Goal: Navigation & Orientation: Find specific page/section

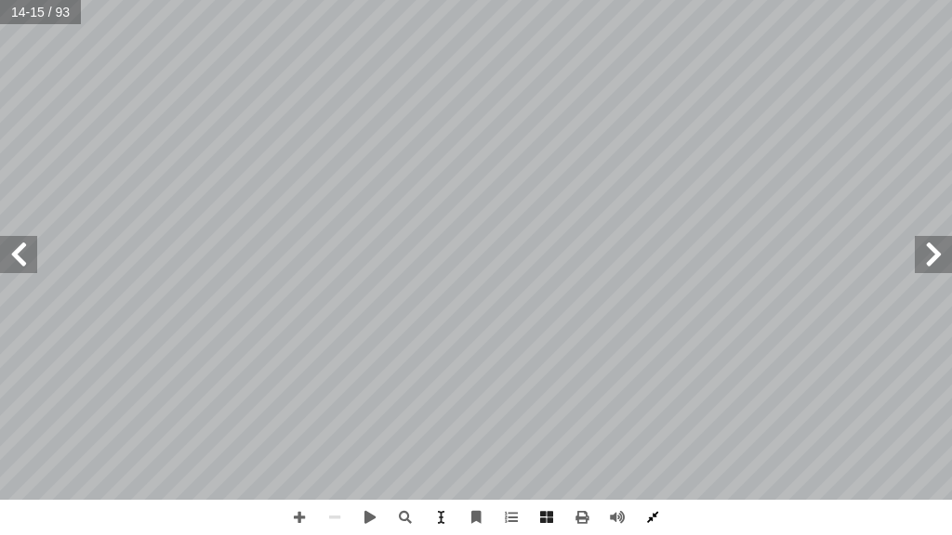
click at [645, 518] on span at bounding box center [652, 517] width 35 height 35
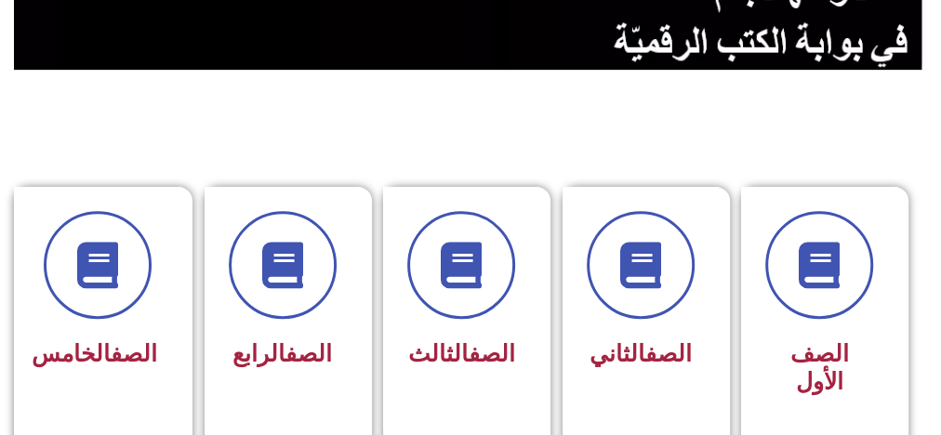
scroll to position [761, 0]
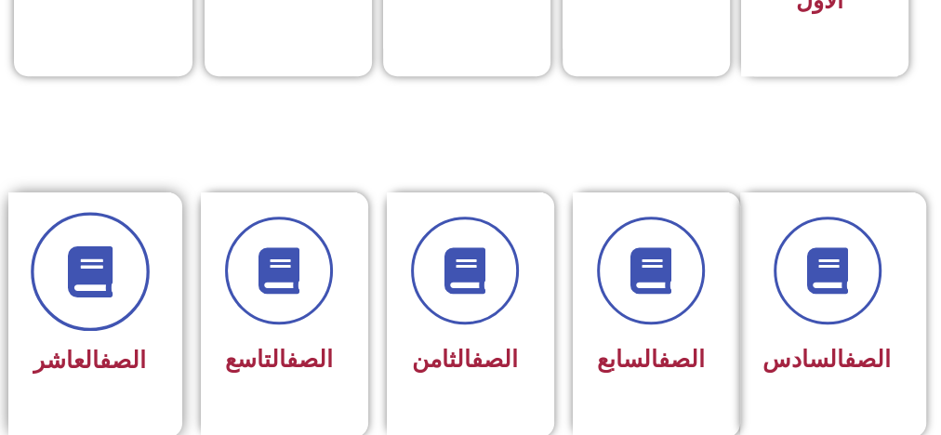
click at [98, 271] on icon at bounding box center [89, 271] width 51 height 51
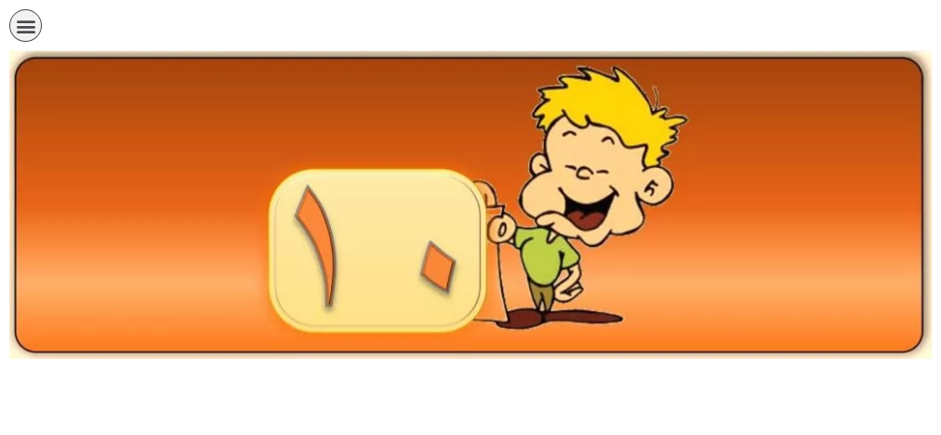
scroll to position [380, 0]
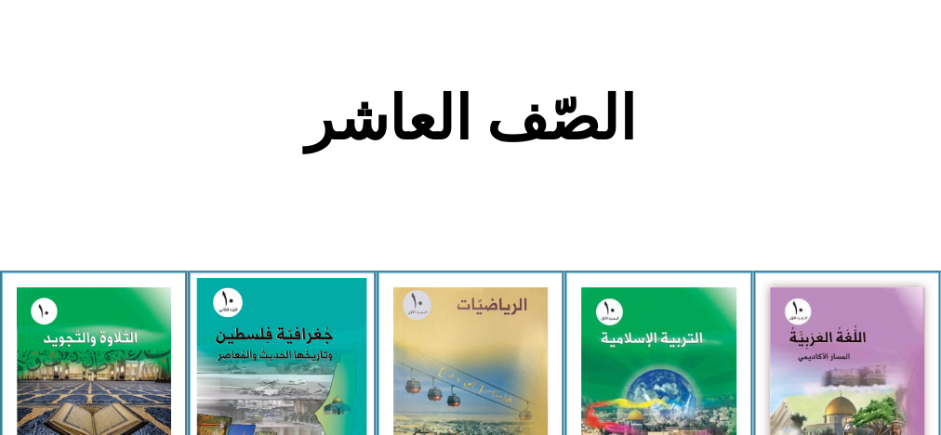
click at [323, 303] on img at bounding box center [282, 381] width 170 height 207
click at [323, 344] on img at bounding box center [282, 381] width 170 height 207
